Goal: Information Seeking & Learning: Check status

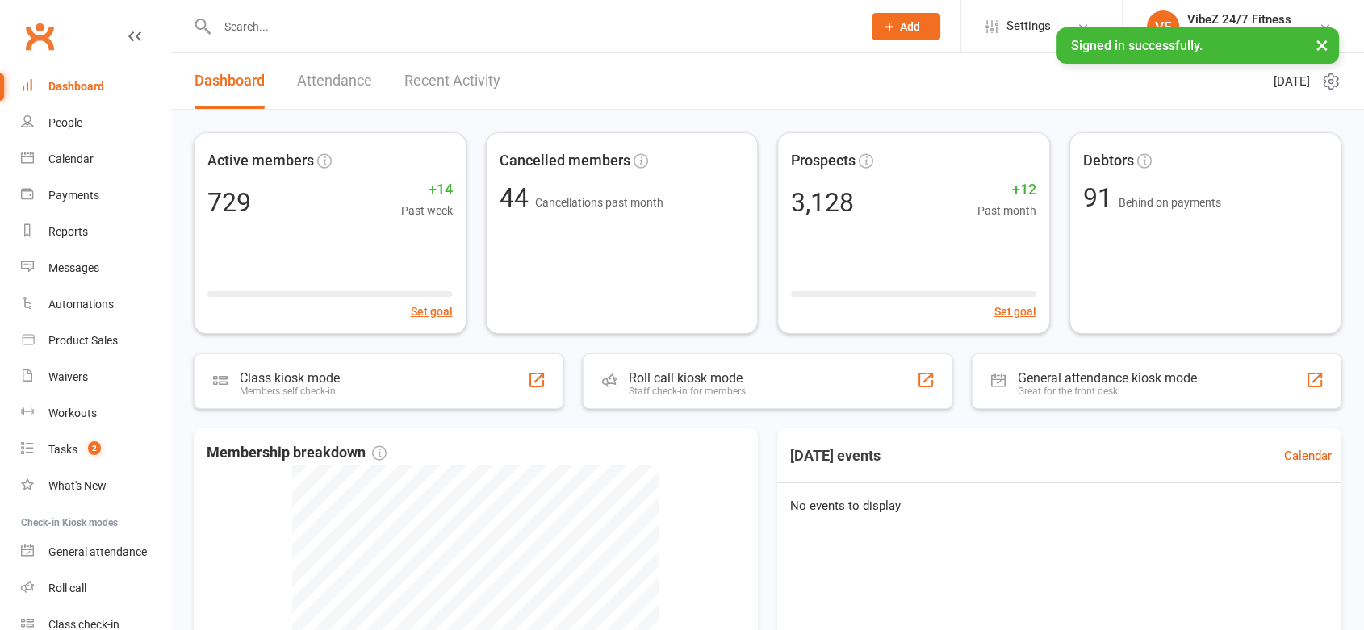
click at [433, 77] on link "Recent Activity" at bounding box center [452, 81] width 96 height 56
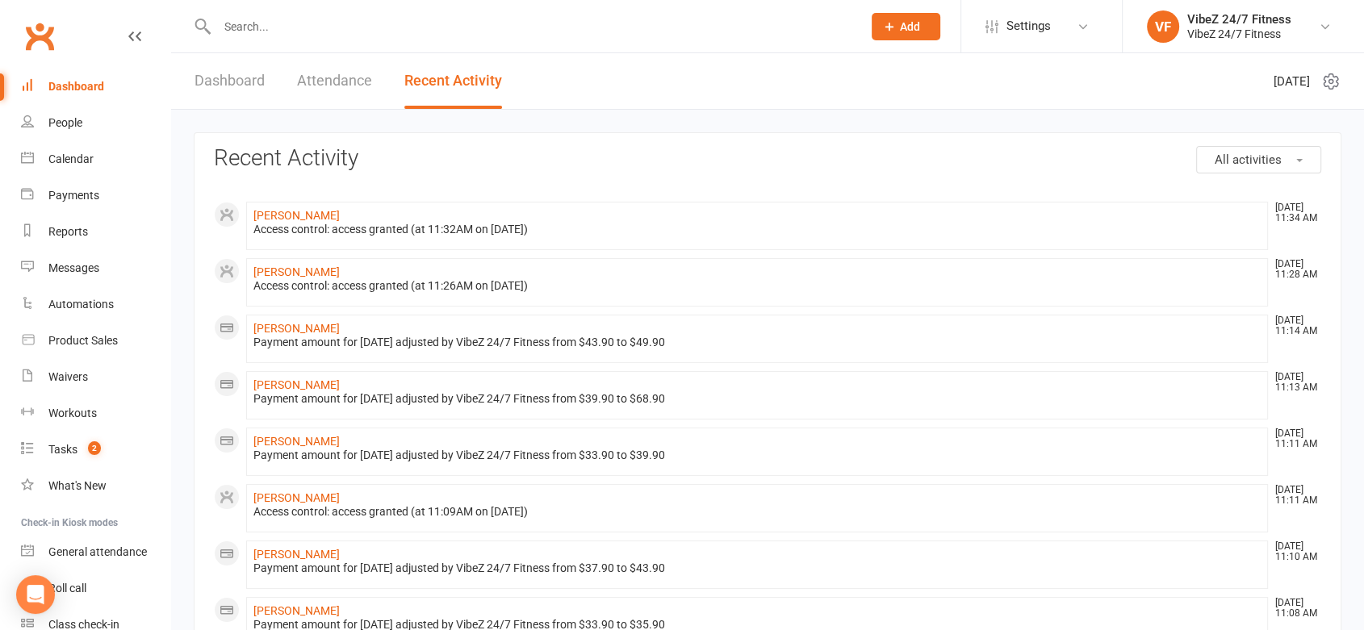
click at [306, 18] on input "text" at bounding box center [531, 26] width 638 height 23
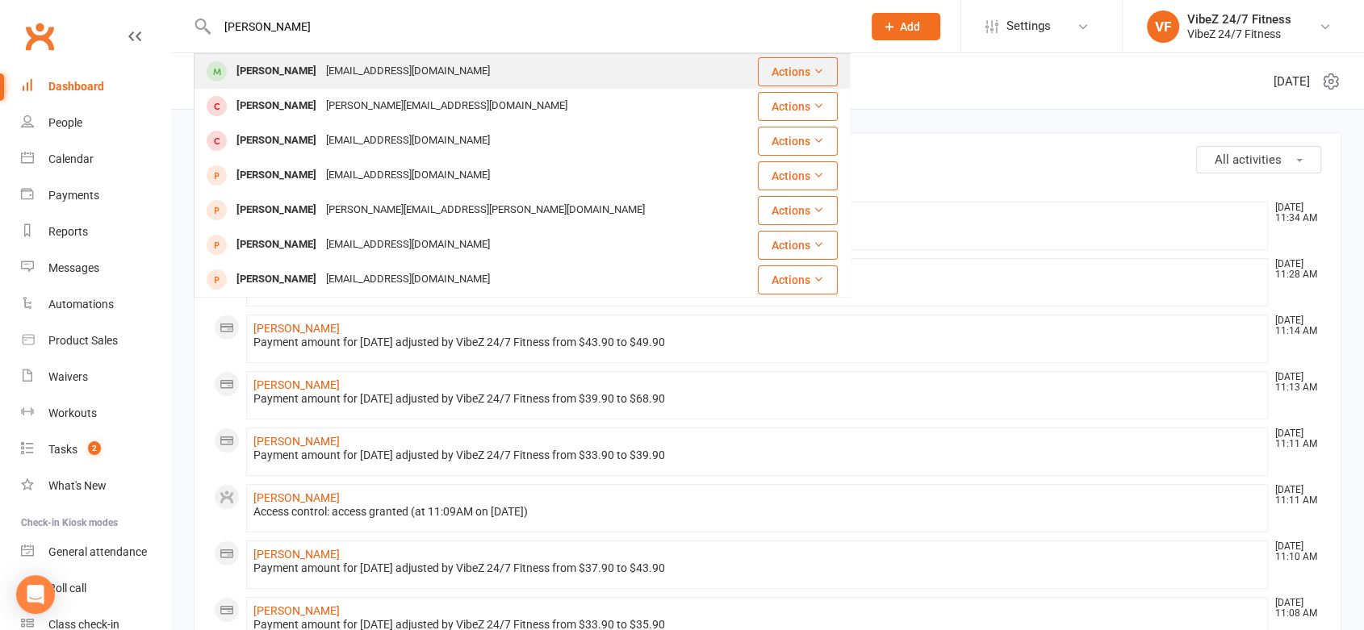
type input "[PERSON_NAME]"
click at [307, 73] on div "[PERSON_NAME]" at bounding box center [277, 71] width 90 height 23
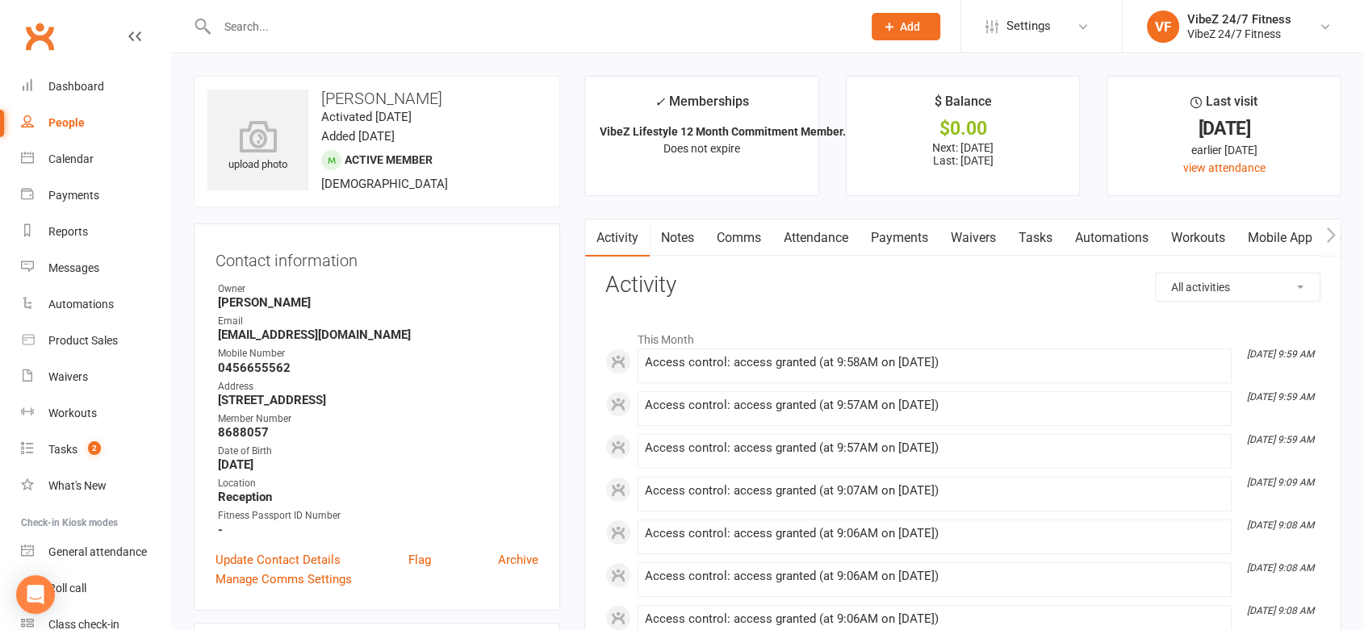
drag, startPoint x: 1010, startPoint y: 364, endPoint x: 818, endPoint y: 382, distance: 192.9
click at [818, 382] on li "[DATE] 9:59 AM Access control: access granted (at 9:58AM on [DATE])" at bounding box center [934, 366] width 594 height 35
click at [1041, 395] on li "[DATE] 9:59 AM Access control: access granted (at 9:57AM on [DATE])" at bounding box center [934, 408] width 594 height 35
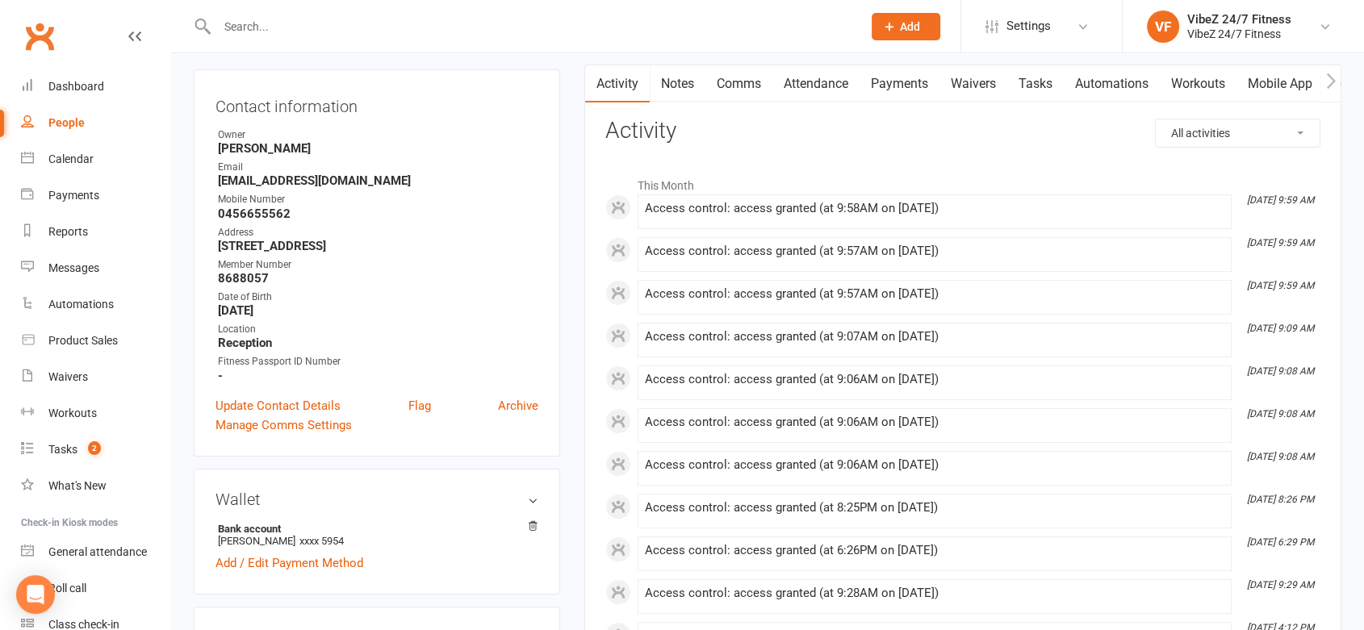
scroll to position [90, 0]
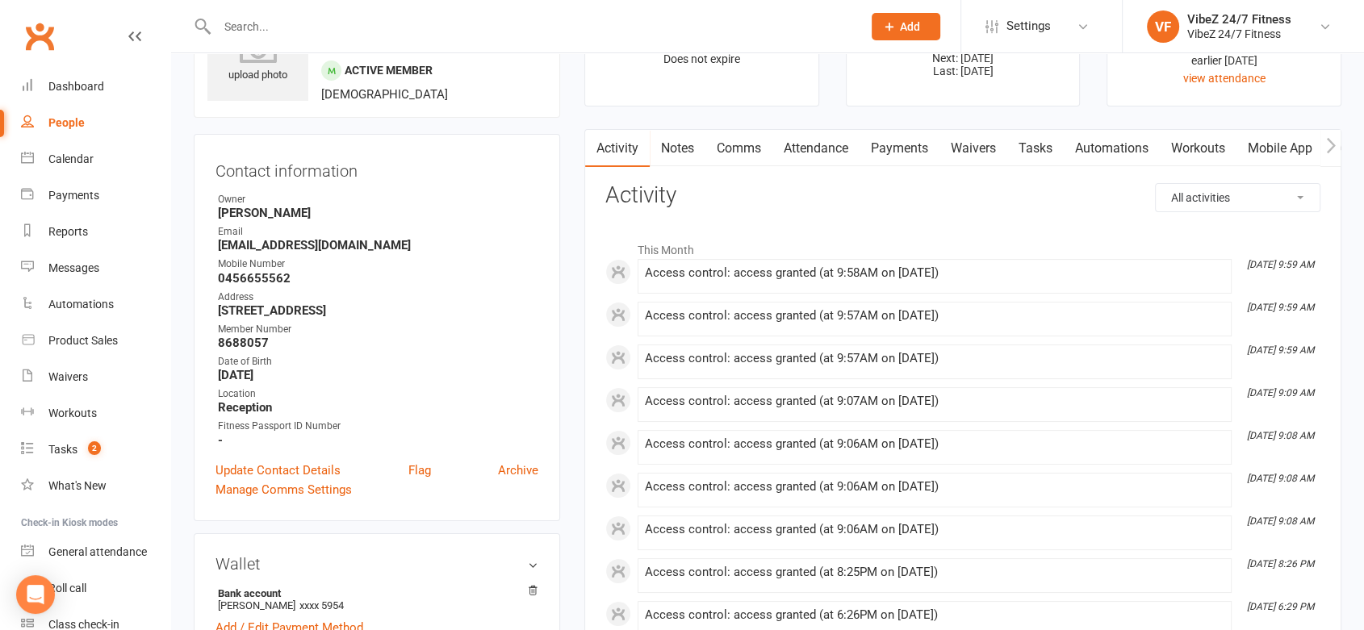
click at [1322, 145] on button "button" at bounding box center [1330, 148] width 20 height 36
click at [1189, 153] on link "Access Control" at bounding box center [1134, 148] width 107 height 37
